Goal: Transaction & Acquisition: Purchase product/service

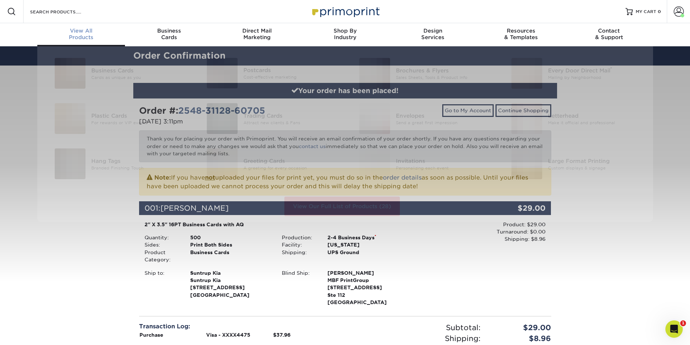
click at [99, 30] on span "View All" at bounding box center [81, 31] width 88 height 7
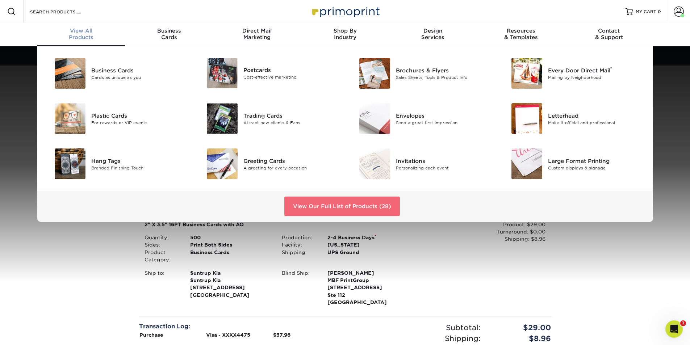
click at [314, 201] on link "View Our Full List of Products (28)" at bounding box center [343, 207] width 116 height 20
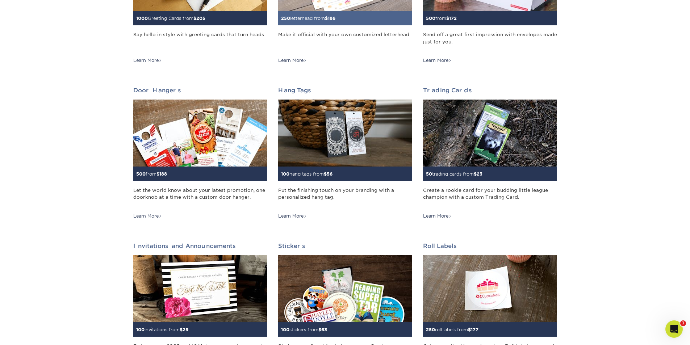
scroll to position [544, 0]
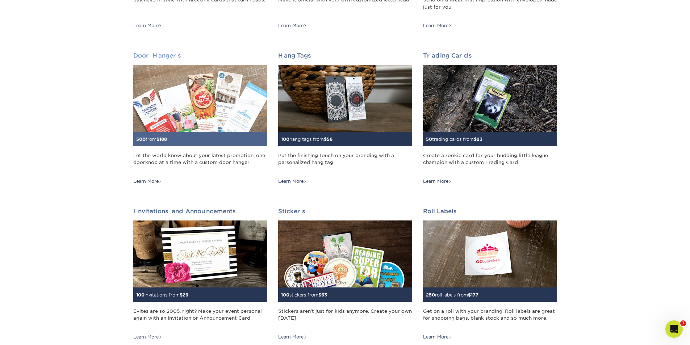
click at [214, 119] on img at bounding box center [200, 98] width 134 height 67
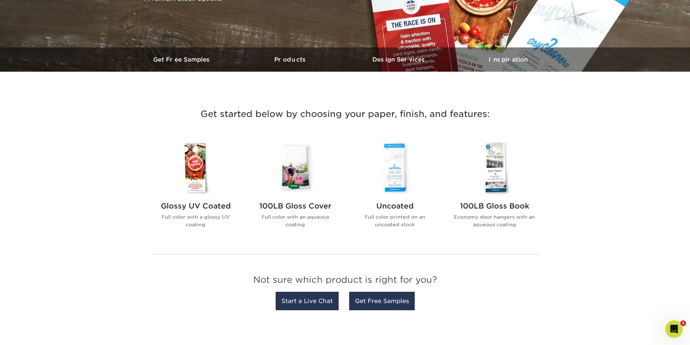
scroll to position [181, 0]
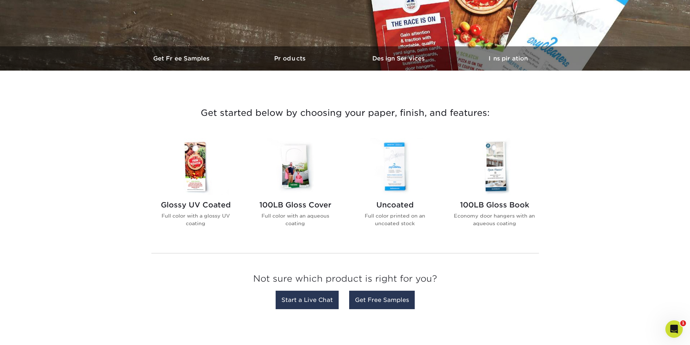
click at [401, 166] on img at bounding box center [395, 166] width 82 height 57
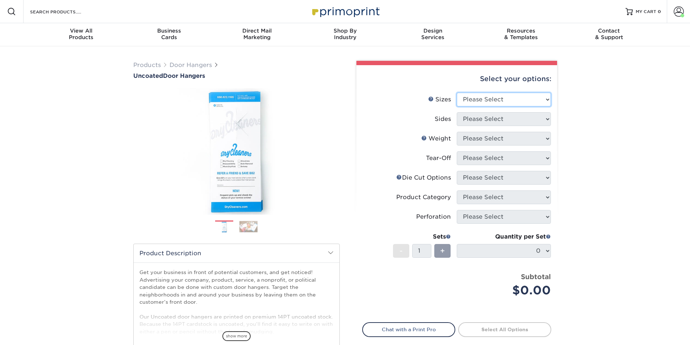
click at [497, 97] on select "Please Select 3.5" x 8.5" 3.5" x 11" 4" x 7" 4.25" x 11" 4.25" x 11"" at bounding box center [504, 100] width 94 height 14
select select "3.50x8.50"
click at [457, 93] on select "Please Select 3.5" x 8.5" 3.5" x 11" 4" x 7" 4.25" x 11" 4.25" x 11"" at bounding box center [504, 100] width 94 height 14
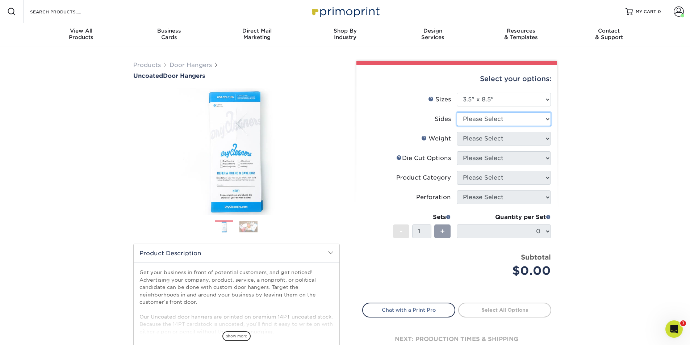
click at [481, 119] on select "Please Select Print Both Sides Print Front Only" at bounding box center [504, 119] width 94 height 14
select select "13abbda7-1d64-4f25-8bb2-c179b224825d"
click at [457, 112] on select "Please Select Print Both Sides Print Front Only" at bounding box center [504, 119] width 94 height 14
click at [477, 138] on select "Please Select 14PT 16PT 14PT Uncoated" at bounding box center [504, 139] width 94 height 14
select select "14PT Uncoated"
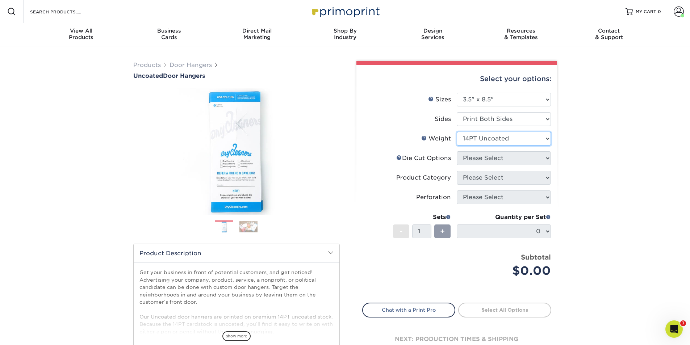
click at [457, 132] on select "Please Select 14PT 16PT 14PT Uncoated" at bounding box center [504, 139] width 94 height 14
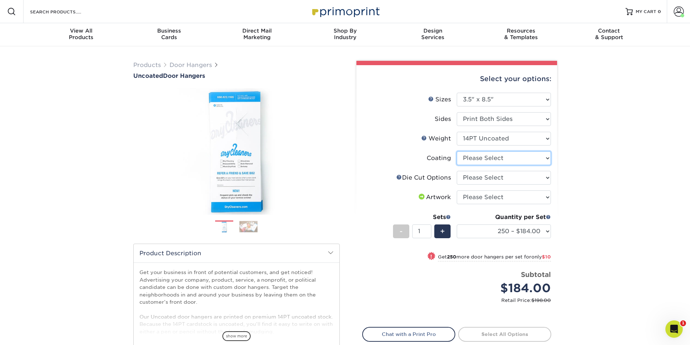
click at [480, 162] on select at bounding box center [504, 158] width 94 height 14
select select "3e7618de-abca-4bda-9f97-8b9129e913d8"
click at [457, 151] on select at bounding box center [504, 158] width 94 height 14
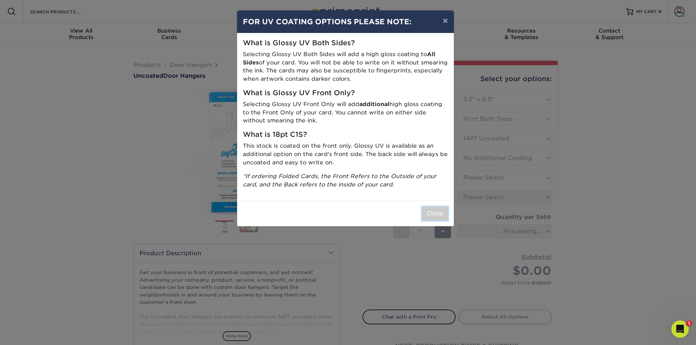
click at [436, 212] on button "Close" at bounding box center [435, 214] width 26 height 14
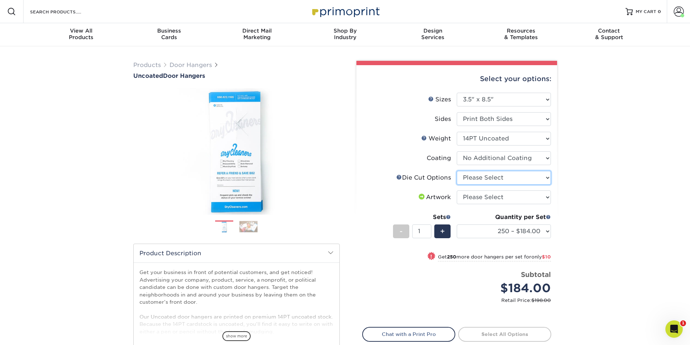
click at [474, 181] on select "Please Select Standard Die Cut Arch Die Cut Starburst Die Cut" at bounding box center [504, 178] width 94 height 14
select select "fe6a4ed8-5803-433c-b773-a25a7b955e98"
click at [457, 171] on select "Please Select Standard Die Cut Arch Die Cut Starburst Die Cut" at bounding box center [504, 178] width 94 height 14
click at [476, 200] on select "Please Select I will upload files I need a design - $100" at bounding box center [504, 198] width 94 height 14
select select "upload"
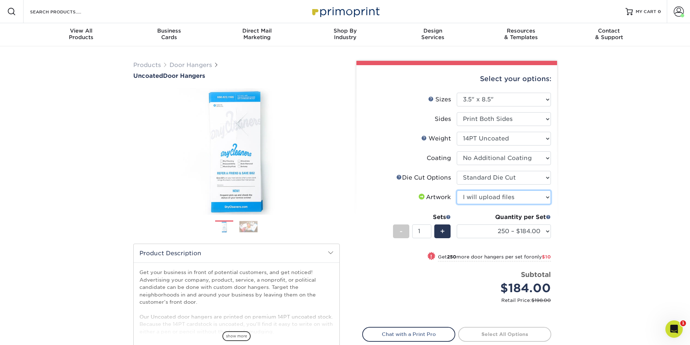
click at [457, 191] on select "Please Select I will upload files I need a design - $100" at bounding box center [504, 198] width 94 height 14
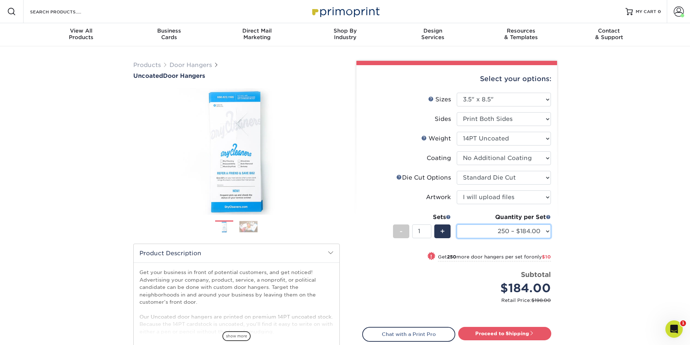
click at [482, 230] on select "250 – $184.00 500 – $194.00 1000 – $217.00 2500 – $333.00 5000 – $537.00 10000 …" at bounding box center [504, 232] width 94 height 14
select select "500 – $194.00"
click at [457, 225] on select "250 – $184.00 500 – $194.00 1000 – $217.00 2500 – $333.00 5000 – $537.00 10000 …" at bounding box center [504, 232] width 94 height 14
click at [493, 336] on link "Proceed to Shipping" at bounding box center [504, 333] width 93 height 13
type input "Set 1"
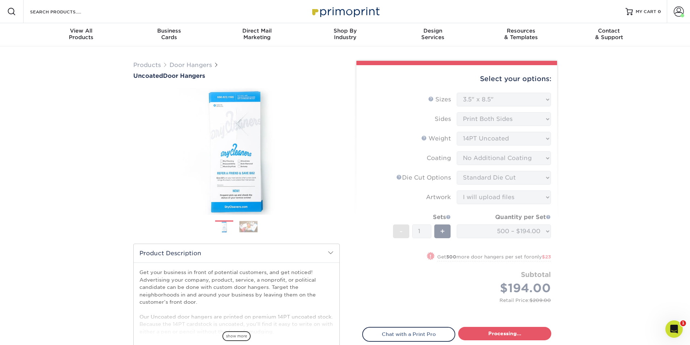
select select "c9792cd2-1933-484d-a863-858760d347c1"
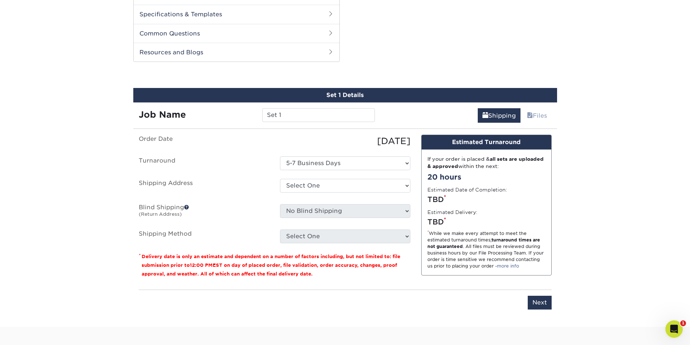
scroll to position [369, 0]
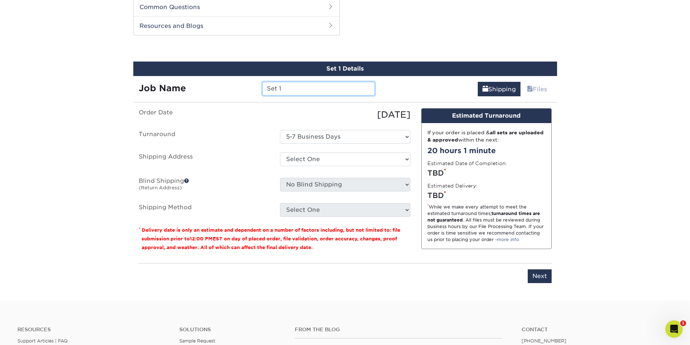
drag, startPoint x: 300, startPoint y: 87, endPoint x: 235, endPoint y: 85, distance: 64.9
click at [235, 85] on div "Job Name Set 1" at bounding box center [257, 89] width 248 height 14
type input "BMW Sold Tags"
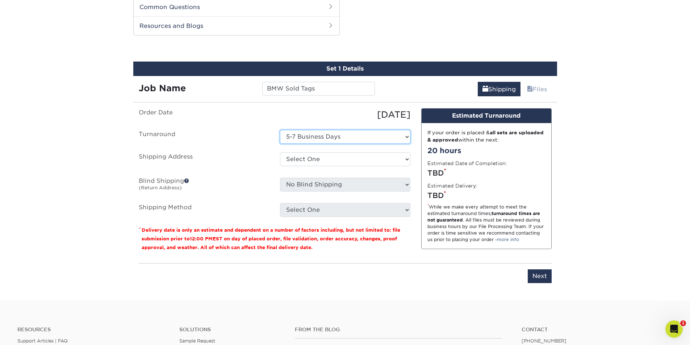
click at [314, 139] on select "Select One 5-7 Business Days" at bounding box center [345, 137] width 130 height 14
click at [280, 130] on select "Select One 5-7 Business Days" at bounding box center [345, 137] width 130 height 14
click at [308, 171] on ul "Order Date 08/18/2025 Turnaround Select One 5-7 Business Days Shipping Address …" at bounding box center [275, 162] width 272 height 109
click at [308, 166] on select "Select One 5k Print Consultants Arch Brokerage Blake Lawrence BMW of West St. L…" at bounding box center [345, 160] width 130 height 14
select select "187879"
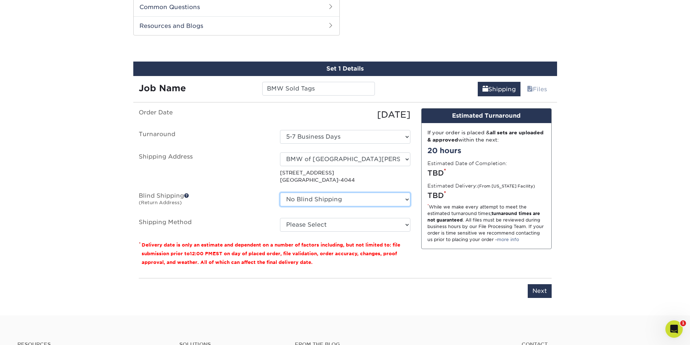
click at [366, 203] on select "No Blind Shipping 5k Print Consultants Arch Brokerage Blake Lawrence BMW of Wes…" at bounding box center [345, 200] width 130 height 14
select select "182224"
click at [280, 193] on select "No Blind Shipping 5k Print Consultants Arch Brokerage Blake Lawrence BMW of Wes…" at bounding box center [345, 200] width 130 height 14
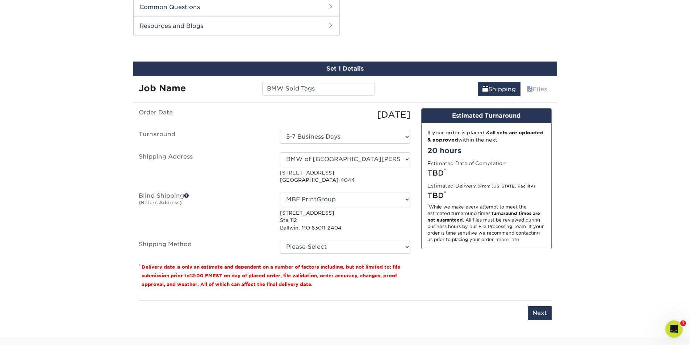
click at [319, 174] on p "14417 Manchester Rd Manchester, MO 63011-4044" at bounding box center [345, 176] width 130 height 15
click at [338, 155] on select "Select One 5k Print Consultants Arch Brokerage Blake Lawrence BMW of West St. L…" at bounding box center [345, 160] width 130 height 14
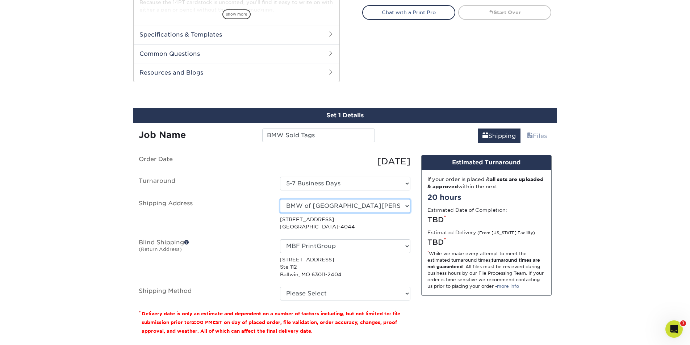
scroll to position [333, 0]
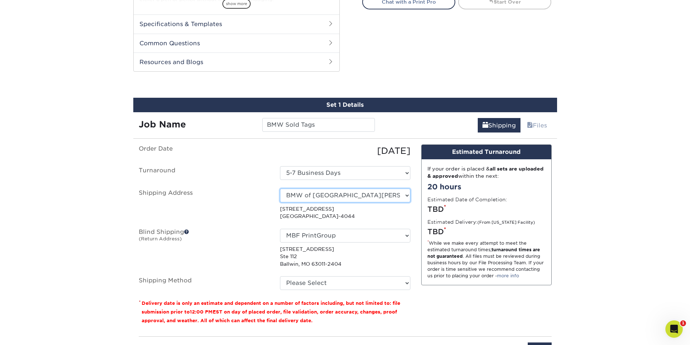
click at [340, 194] on select "Select One 5k Print Consultants Arch Brokerage Blake Lawrence BMW of West St. L…" at bounding box center [345, 196] width 130 height 14
select select "newaddress"
click at [280, 189] on select "Select One 5k Print Consultants Arch Brokerage Blake Lawrence BMW of West St. L…" at bounding box center [345, 196] width 130 height 14
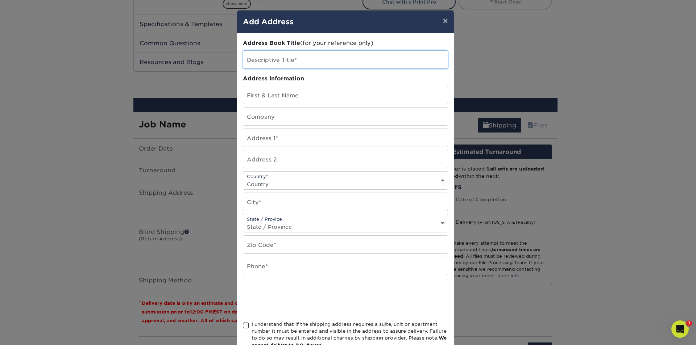
click at [287, 55] on input "text" at bounding box center [345, 60] width 204 height 18
type input "BMW of West St. Lous"
click at [270, 104] on div "Address Book Title (for your reference only) Descriptive Title* BMW of West St.…" at bounding box center [345, 195] width 205 height 313
click at [271, 97] on input "text" at bounding box center [345, 95] width 204 height 18
type input "[PERSON_NAME]"
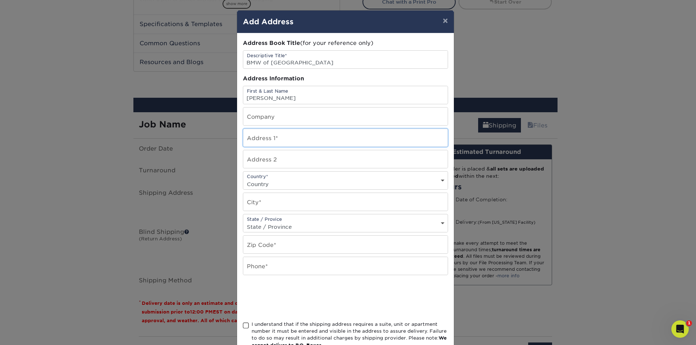
click at [283, 138] on input "text" at bounding box center [345, 138] width 204 height 18
drag, startPoint x: 368, startPoint y: 18, endPoint x: 578, endPoint y: 66, distance: 215.2
click at [578, 66] on div "× Add Address Address Book Title (for your reference only) Descriptive Title* B…" at bounding box center [348, 172] width 696 height 345
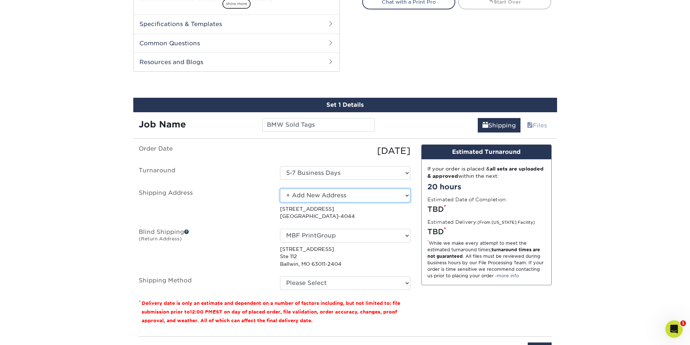
click at [335, 192] on select "Select One 5k Print Consultants Arch Brokerage Blake Lawrence BMW of West St. L…" at bounding box center [345, 196] width 130 height 14
click at [280, 189] on select "Select One 5k Print Consultants Arch Brokerage Blake Lawrence BMW of West St. L…" at bounding box center [345, 196] width 130 height 14
click at [341, 195] on select "Select One 5k Print Consultants Arch Brokerage Blake Lawrence BMW of West St. L…" at bounding box center [345, 196] width 130 height 14
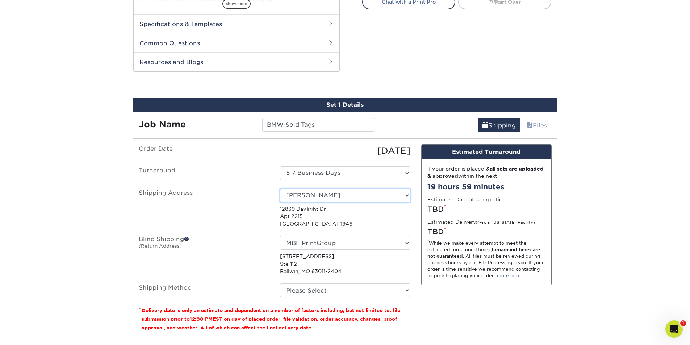
click at [393, 197] on select "Select One 5k Print Consultants Arch Brokerage Blake Lawrence BMW of West St. L…" at bounding box center [345, 196] width 130 height 14
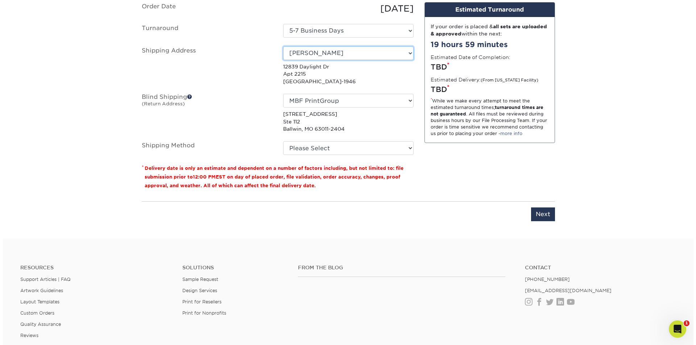
scroll to position [478, 0]
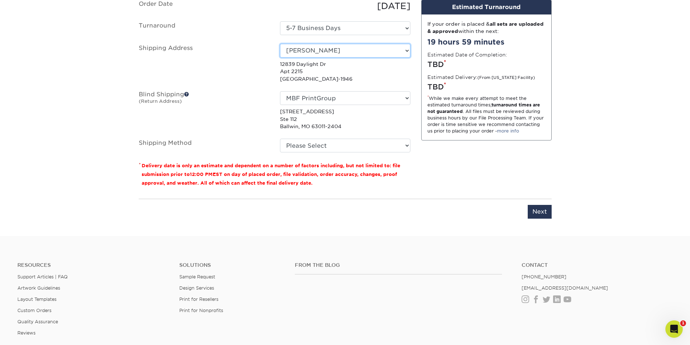
click at [330, 52] on select "Select One 5k Print Consultants Arch Brokerage Blake Lawrence BMW of West St. L…" at bounding box center [345, 51] width 130 height 14
select select "newaddress"
click at [280, 44] on select "Select One 5k Print Consultants Arch Brokerage Blake Lawrence BMW of West St. L…" at bounding box center [345, 51] width 130 height 14
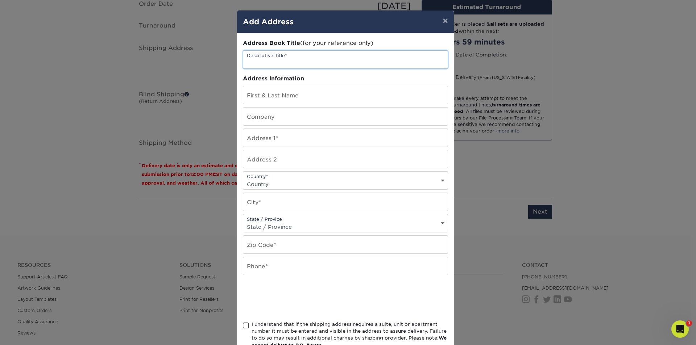
click at [284, 63] on input "text" at bounding box center [345, 60] width 204 height 18
type input "BMW of West St. Louis"
type input "[PERSON_NAME]"
click at [270, 145] on input "text" at bounding box center [345, 138] width 204 height 18
click at [257, 138] on input "text" at bounding box center [345, 138] width 204 height 18
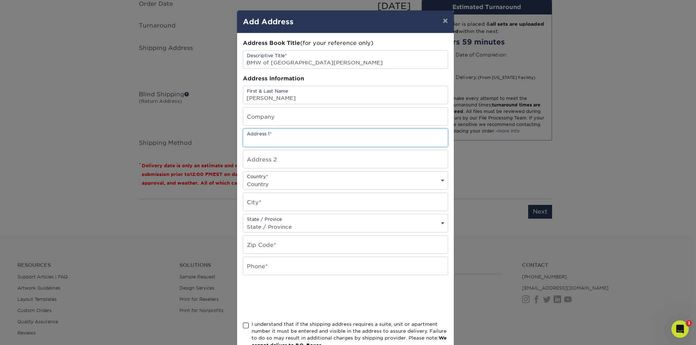
paste input "[STREET_ADDRESS]"
type input "[STREET_ADDRESS]"
click at [271, 179] on select "Country United States Canada ----------------------------- Afghanistan Albania …" at bounding box center [345, 184] width 204 height 11
select select "US"
click at [243, 179] on select "Country United States Canada ----------------------------- Afghanistan Albania …" at bounding box center [345, 184] width 204 height 11
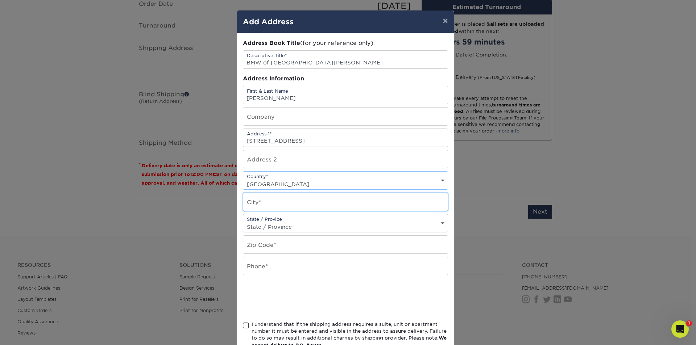
click at [267, 207] on input "text" at bounding box center [345, 202] width 204 height 18
type input "Manchester"
click at [259, 223] on select "State / Province Alabama Alaska Arizona Arkansas California Colorado Connecticu…" at bounding box center [345, 227] width 204 height 11
select select "MO"
click at [243, 222] on select "State / Province Alabama Alaska Arizona Arkansas California Colorado Connecticu…" at bounding box center [345, 227] width 204 height 11
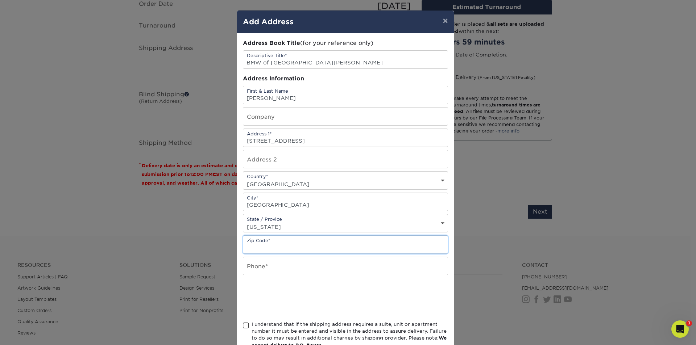
click at [270, 243] on input "text" at bounding box center [345, 245] width 204 height 18
type input "63011"
click at [254, 274] on input "text" at bounding box center [345, 266] width 204 height 18
type input "636-227-5454"
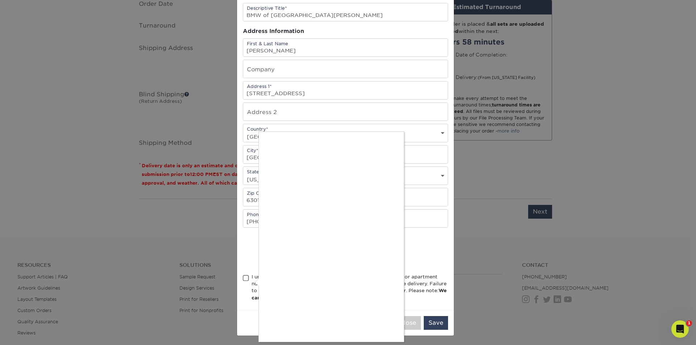
scroll to position [49, 0]
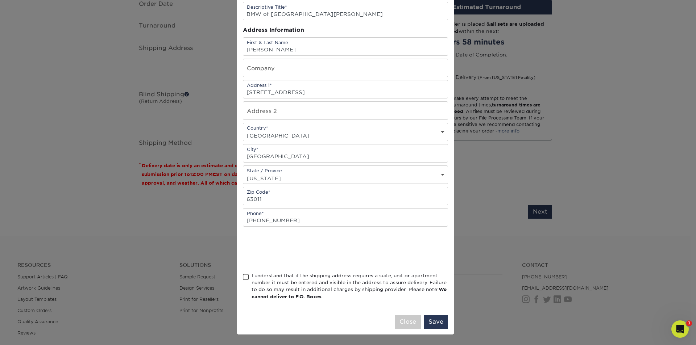
click at [244, 281] on div "I understand that if the shipping address requires a suite, unit or apartment n…" at bounding box center [345, 288] width 205 height 31
click at [243, 277] on span at bounding box center [246, 277] width 6 height 7
click at [0, 0] on input "I understand that if the shipping address requires a suite, unit or apartment n…" at bounding box center [0, 0] width 0 height 0
click at [430, 322] on button "Save" at bounding box center [436, 322] width 24 height 14
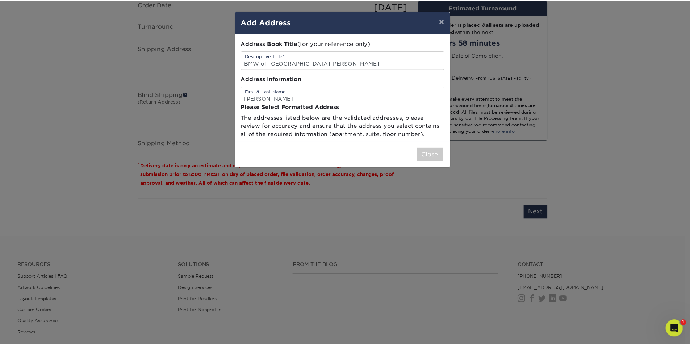
scroll to position [0, 0]
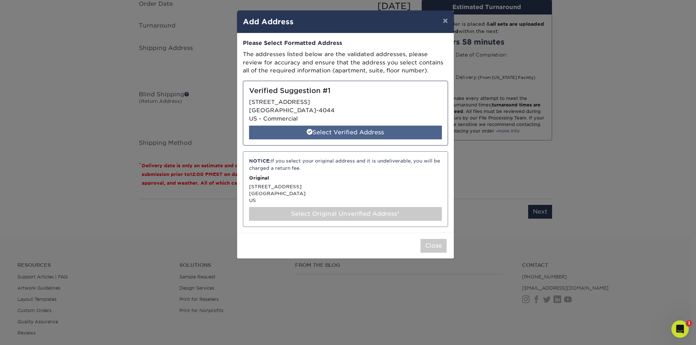
click at [351, 133] on div "Select Verified Address" at bounding box center [345, 133] width 193 height 14
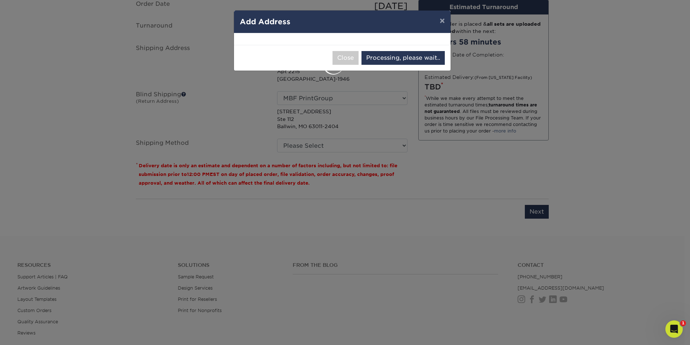
select select "285195"
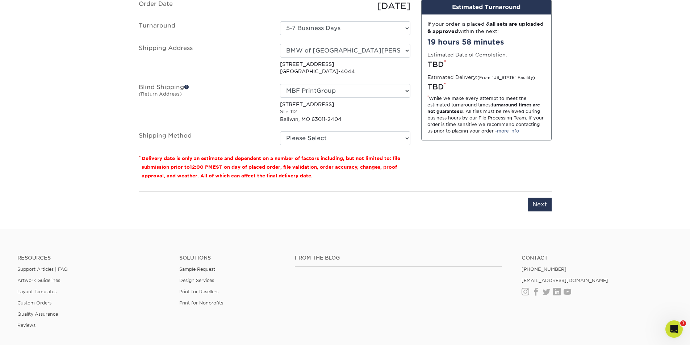
click at [331, 148] on fieldset "Order Date 08/18/2025 Turnaround Select One 5-7 Business Days Shipping Address …" at bounding box center [275, 77] width 272 height 154
click at [332, 142] on select "Please Select Ground Shipping (+$17.86) 3 Day Shipping Service (+$21.03) 2 Day …" at bounding box center [345, 139] width 130 height 14
select select "03"
click at [280, 132] on select "Please Select Ground Shipping (+$17.86) 3 Day Shipping Service (+$21.03) 2 Day …" at bounding box center [345, 139] width 130 height 14
click at [534, 201] on input "Next" at bounding box center [540, 205] width 24 height 14
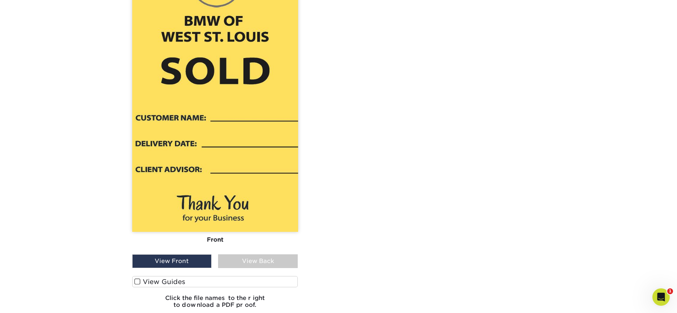
scroll to position [695, 0]
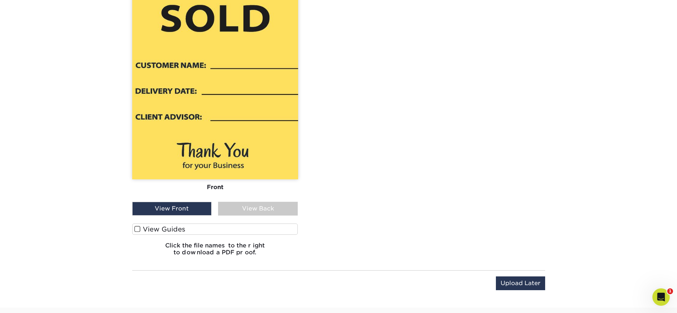
click at [185, 227] on label "View Guides" at bounding box center [215, 229] width 166 height 11
click at [0, 0] on input "View Guides" at bounding box center [0, 0] width 0 height 0
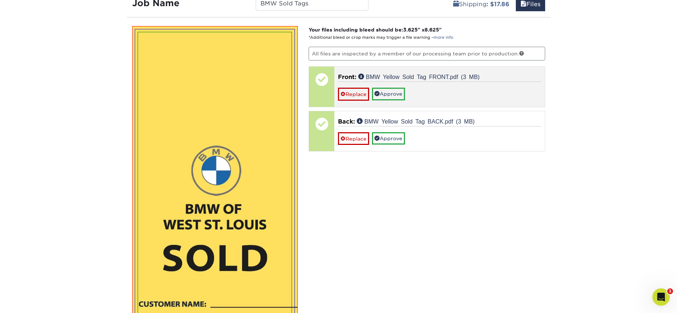
scroll to position [450, 0]
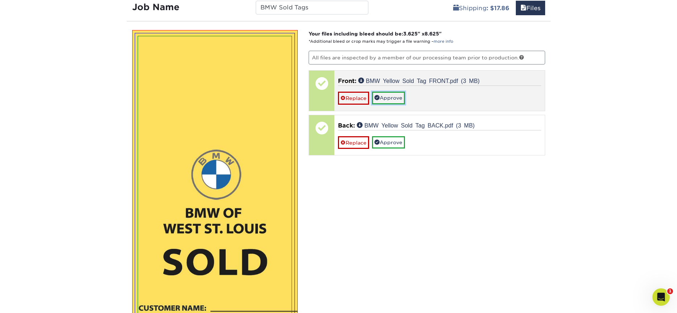
click at [387, 95] on link "Approve" at bounding box center [388, 98] width 33 height 12
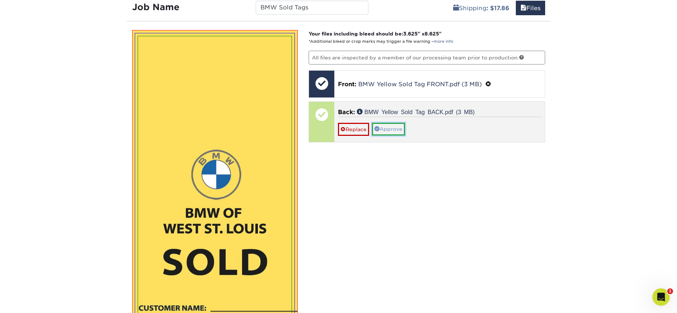
click at [395, 125] on link "Approve" at bounding box center [388, 129] width 33 height 12
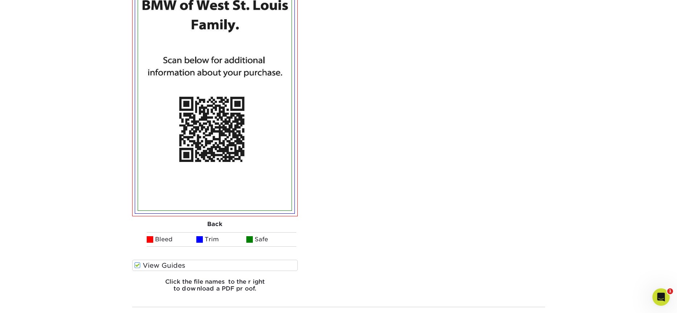
scroll to position [1211, 0]
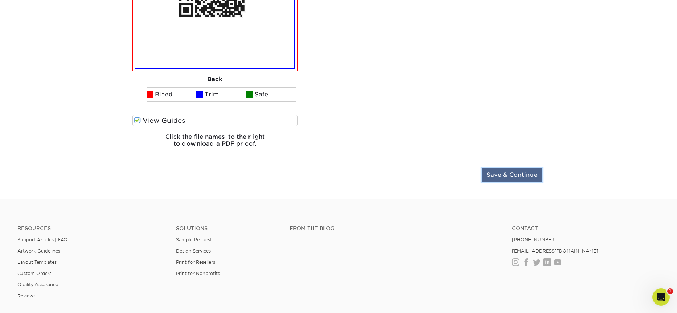
click at [510, 173] on input "Save & Continue" at bounding box center [512, 175] width 61 height 14
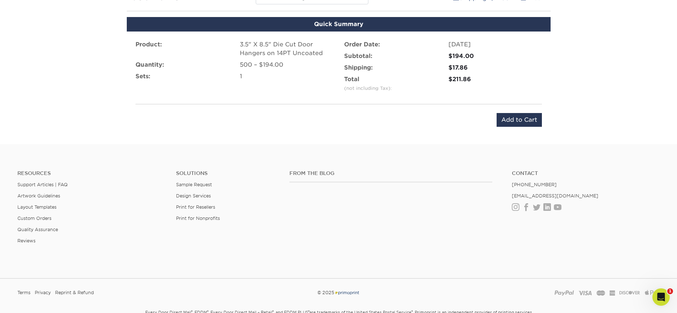
scroll to position [395, 0]
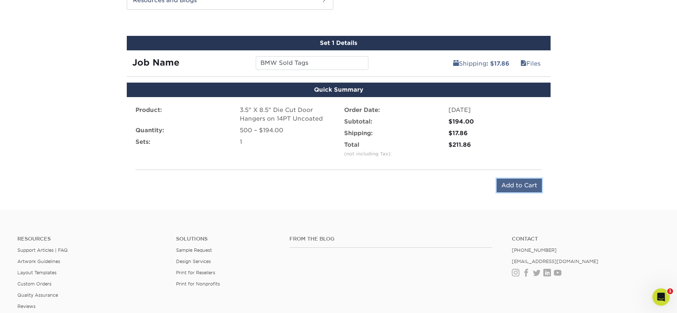
click at [528, 180] on input "Add to Cart" at bounding box center [519, 186] width 45 height 14
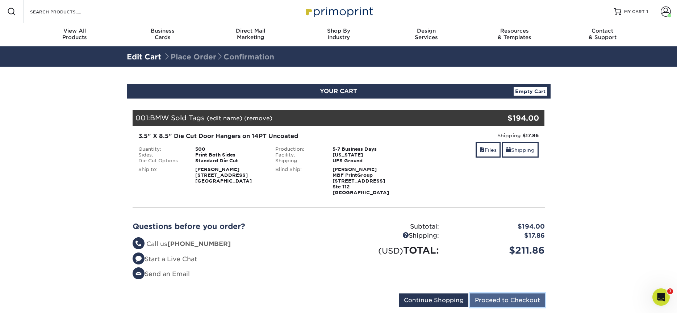
click at [487, 298] on input "Proceed to Checkout" at bounding box center [507, 301] width 75 height 14
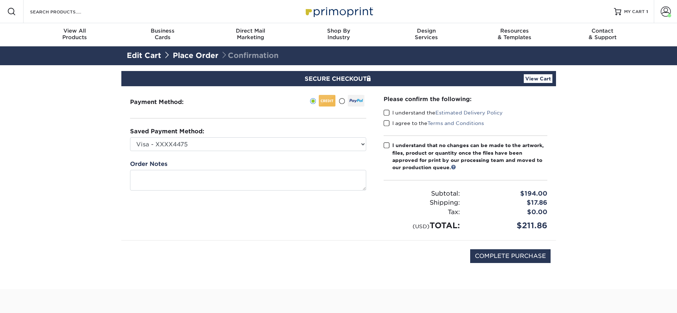
click at [388, 113] on span at bounding box center [387, 112] width 6 height 7
click at [0, 0] on input "I understand the Estimated Delivery Policy" at bounding box center [0, 0] width 0 height 0
click at [389, 122] on span at bounding box center [387, 123] width 6 height 7
click at [0, 0] on input "I agree to the Terms and Conditions" at bounding box center [0, 0] width 0 height 0
click at [387, 146] on span at bounding box center [387, 145] width 6 height 7
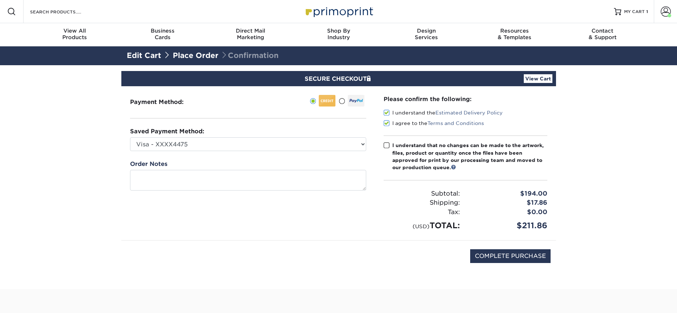
click at [0, 0] on input "I understand that no changes can be made to the artwork, files, product or quan…" at bounding box center [0, 0] width 0 height 0
click at [524, 252] on input "COMPLETE PURCHASE" at bounding box center [510, 256] width 80 height 14
type input "PROCESSING, PLEASE WAIT..."
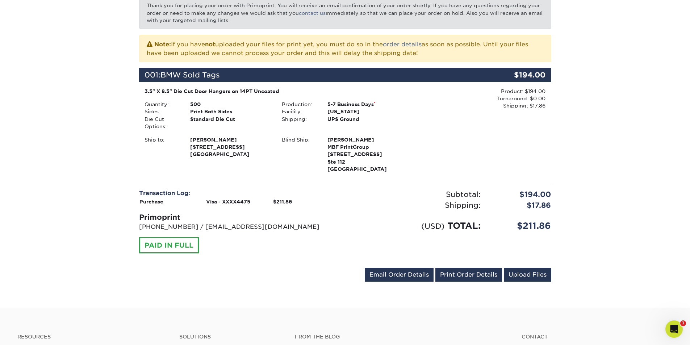
scroll to position [145, 0]
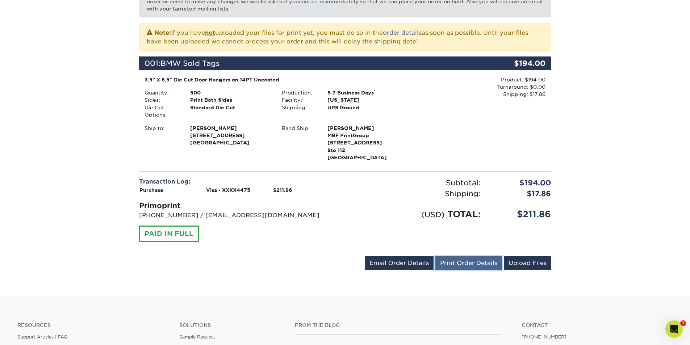
click at [464, 265] on link "Print Order Details" at bounding box center [469, 264] width 67 height 14
click at [677, 313] on div "Open Intercom Messenger" at bounding box center [673, 328] width 17 height 17
